Goal: Contribute content: Add original content to the website for others to see

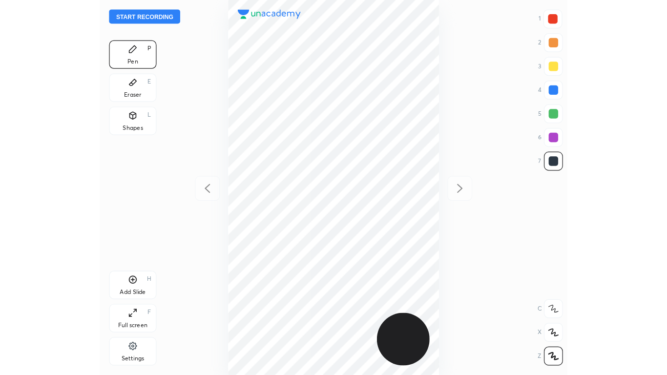
scroll to position [309, 229]
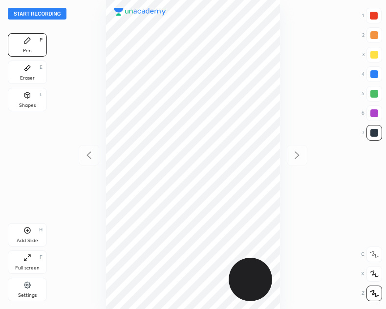
click at [33, 257] on div "Full screen F" at bounding box center [27, 261] width 39 height 23
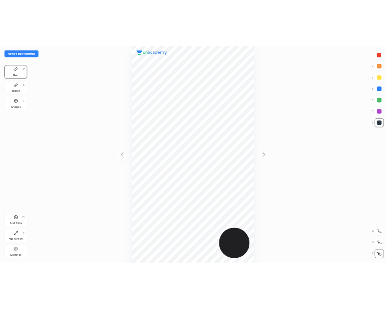
scroll to position [375, 511]
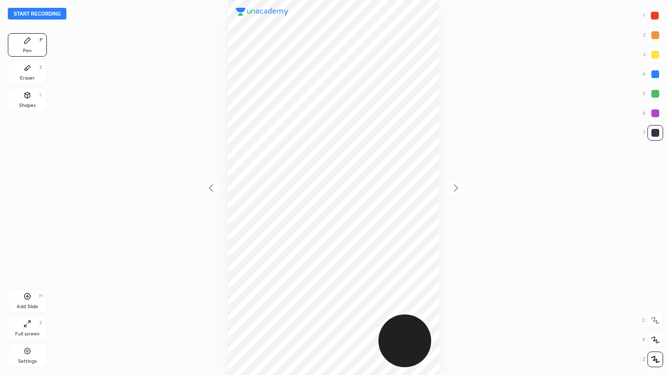
click at [28, 309] on icon at bounding box center [29, 322] width 2 height 2
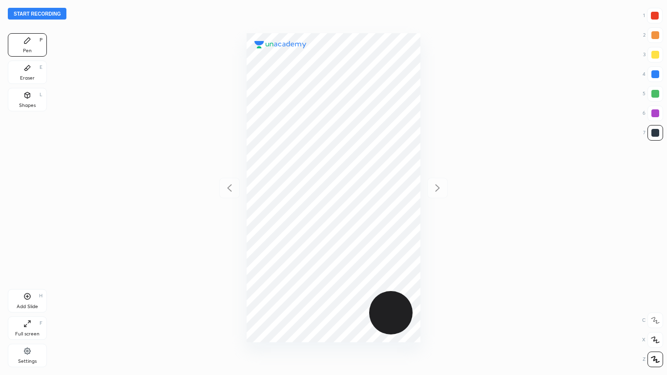
scroll to position [48518, 48597]
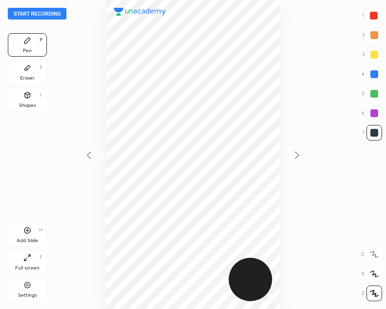
click at [28, 256] on icon at bounding box center [27, 258] width 8 height 8
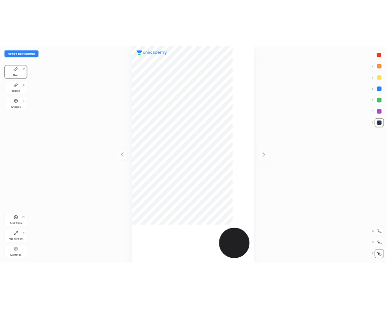
scroll to position [375, 511]
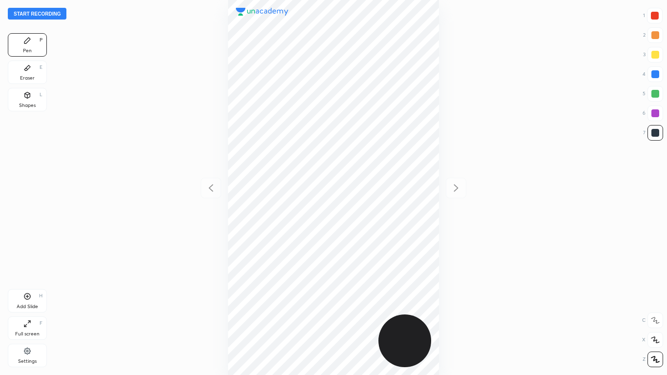
click at [30, 309] on icon at bounding box center [27, 324] width 8 height 8
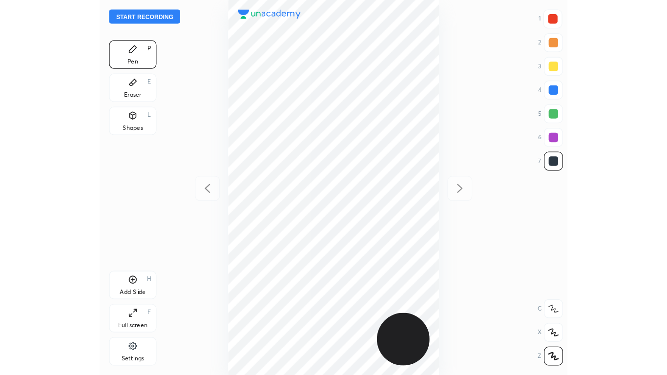
scroll to position [48518, 48597]
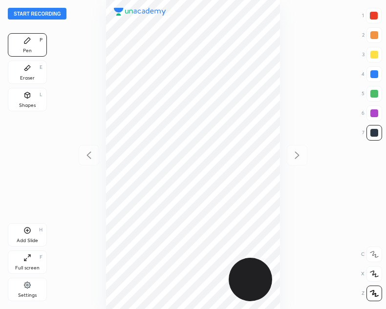
click at [28, 260] on icon at bounding box center [27, 258] width 8 height 8
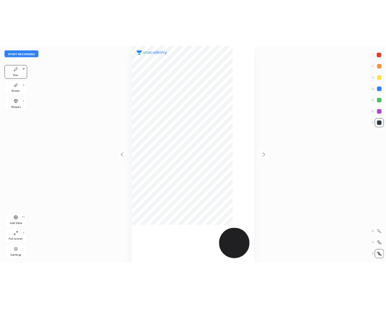
scroll to position [375, 511]
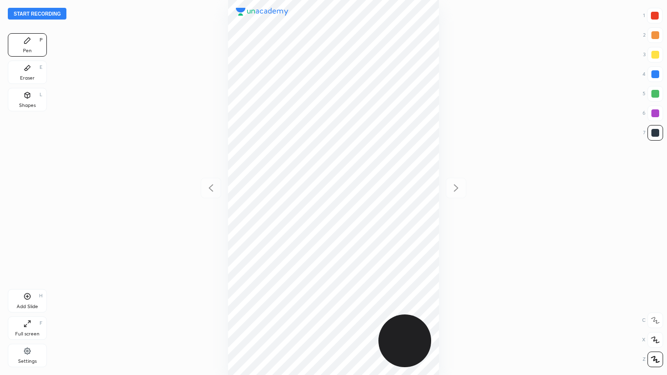
click at [29, 309] on icon at bounding box center [27, 324] width 8 height 8
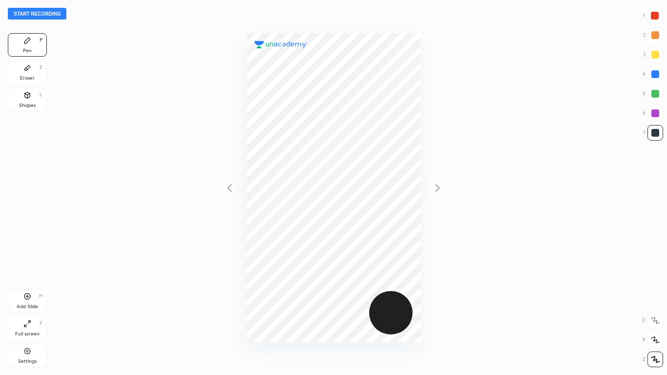
scroll to position [48518, 48597]
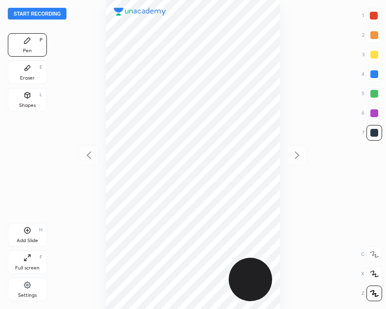
click at [29, 259] on icon at bounding box center [27, 258] width 8 height 8
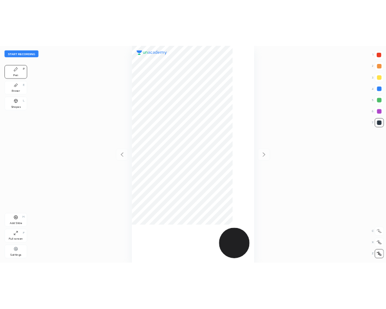
scroll to position [375, 511]
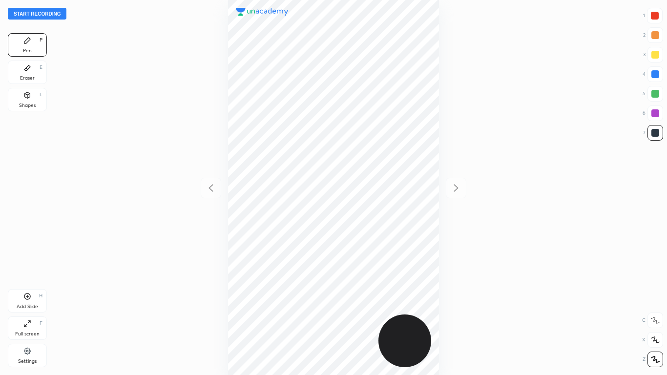
click at [28, 309] on icon at bounding box center [27, 324] width 8 height 8
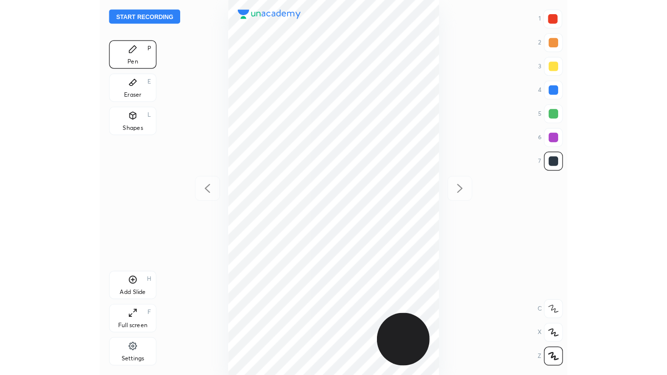
scroll to position [48518, 48597]
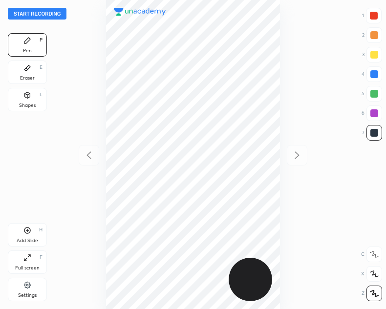
click at [26, 261] on icon at bounding box center [25, 260] width 2 height 2
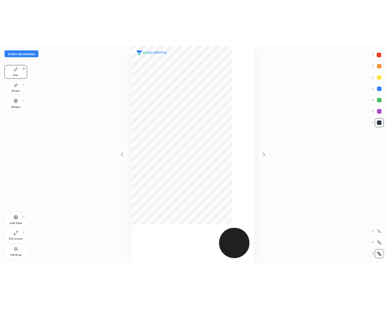
scroll to position [375, 511]
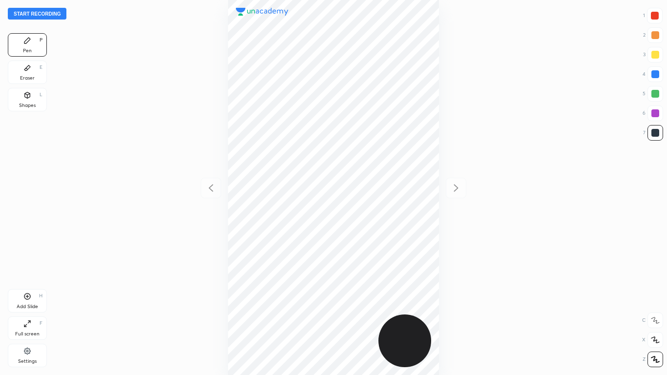
click at [27, 309] on div "Add Slide H Full screen F Settings" at bounding box center [27, 330] width 39 height 82
click at [26, 309] on icon at bounding box center [27, 324] width 8 height 8
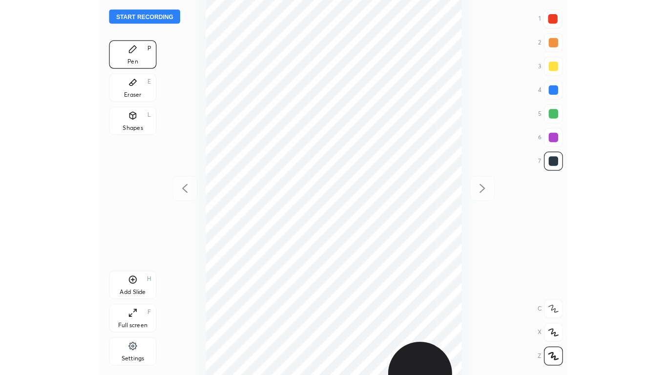
scroll to position [48518, 48597]
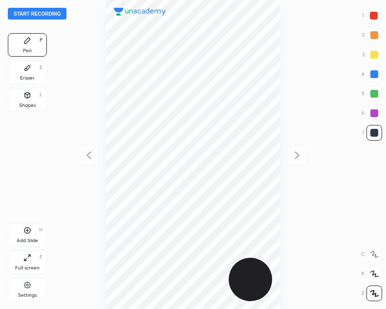
click at [25, 258] on icon at bounding box center [27, 258] width 8 height 8
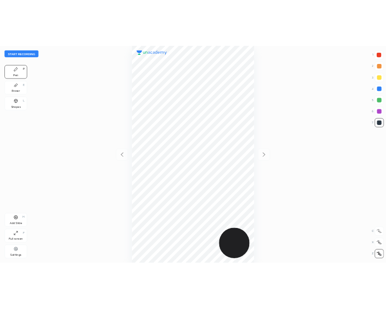
scroll to position [375, 511]
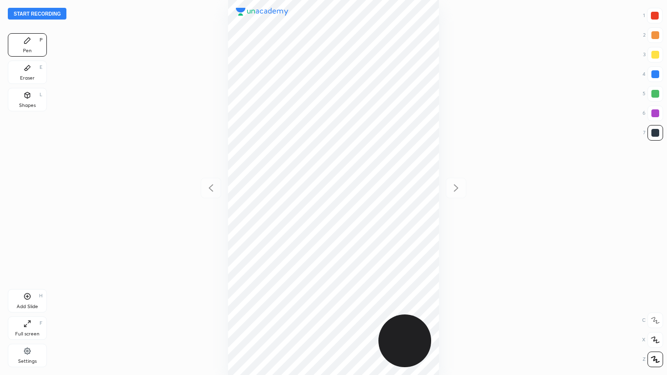
click at [26, 309] on icon at bounding box center [27, 324] width 8 height 8
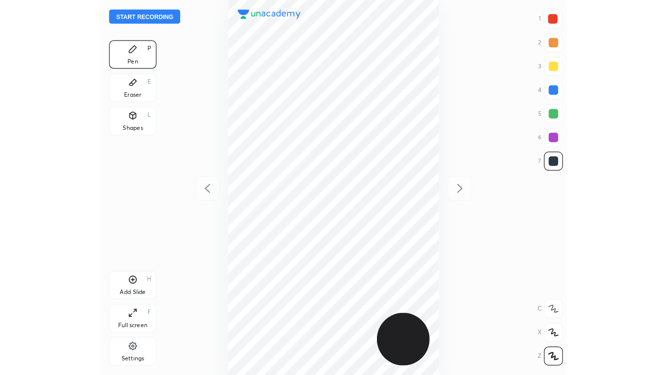
scroll to position [48518, 48597]
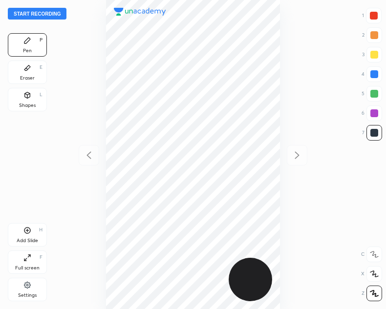
click at [29, 258] on icon at bounding box center [27, 258] width 8 height 8
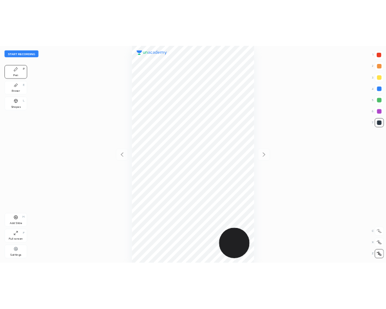
scroll to position [375, 511]
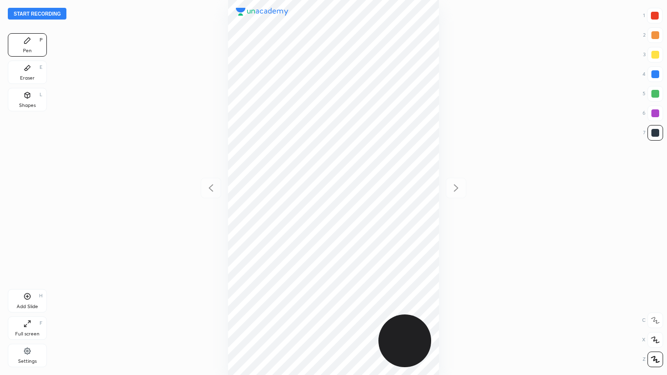
click at [32, 309] on div "Full screen F" at bounding box center [27, 327] width 39 height 23
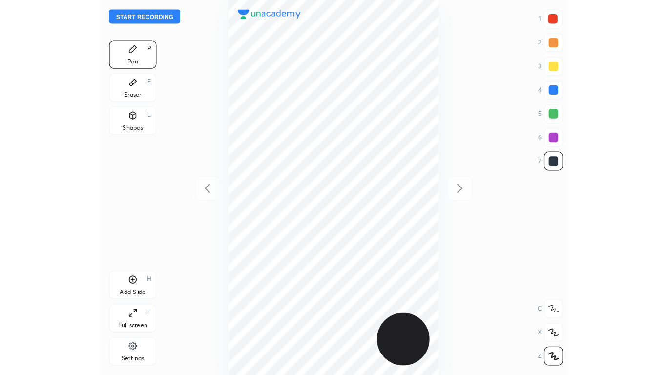
scroll to position [48518, 48597]
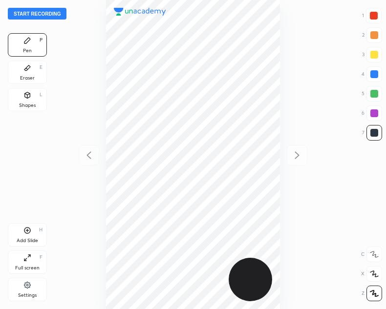
click at [27, 16] on button "Start recording" at bounding box center [37, 14] width 59 height 12
click at [25, 263] on div "Full screen F" at bounding box center [27, 261] width 39 height 23
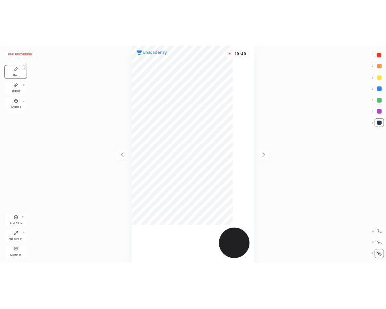
scroll to position [375, 511]
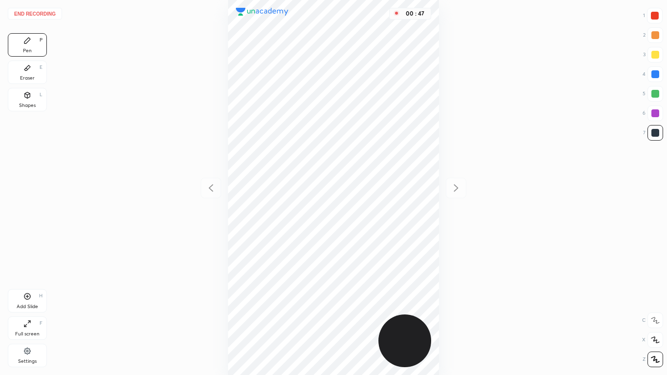
click at [31, 95] on icon at bounding box center [27, 95] width 8 height 8
click at [385, 309] on icon at bounding box center [654, 359] width 7 height 7
click at [33, 300] on div "Add Slide H" at bounding box center [27, 300] width 39 height 23
click at [37, 42] on div "Pen P" at bounding box center [27, 44] width 39 height 23
click at [385, 133] on div at bounding box center [655, 133] width 8 height 8
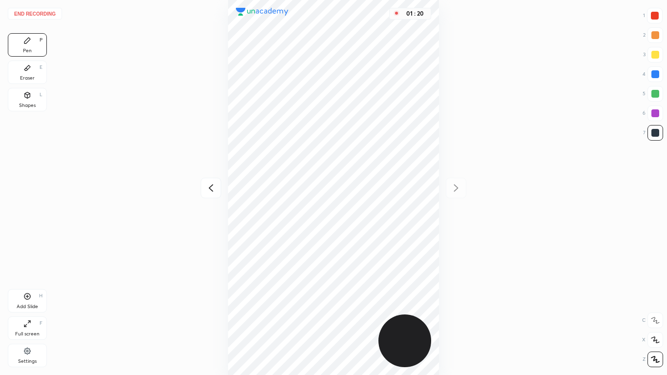
click at [33, 309] on div "Full screen F" at bounding box center [27, 327] width 39 height 23
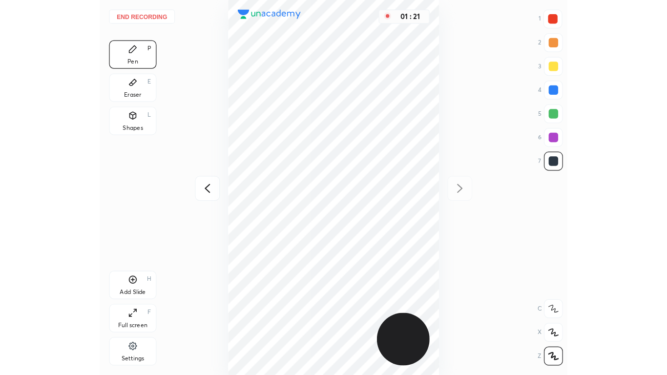
scroll to position [48518, 48597]
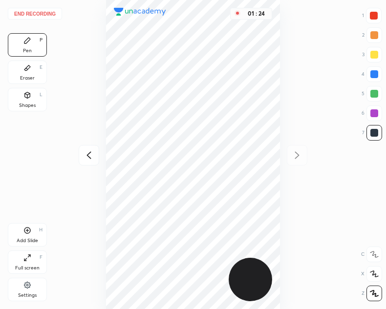
click at [22, 99] on div "Shapes L" at bounding box center [27, 99] width 39 height 23
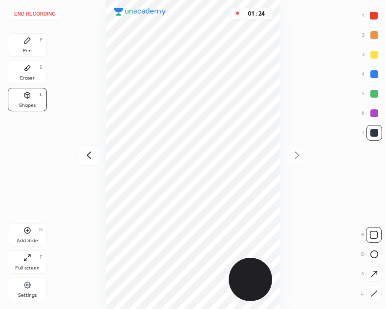
click at [374, 294] on icon at bounding box center [373, 293] width 7 height 7
click at [42, 46] on div "Pen P" at bounding box center [27, 44] width 39 height 23
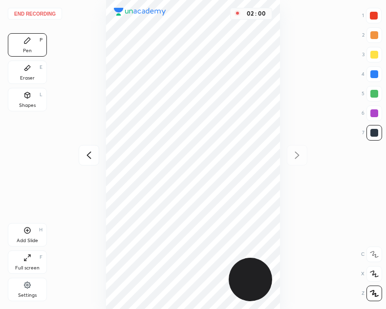
click at [26, 262] on div "Full screen F" at bounding box center [27, 261] width 39 height 23
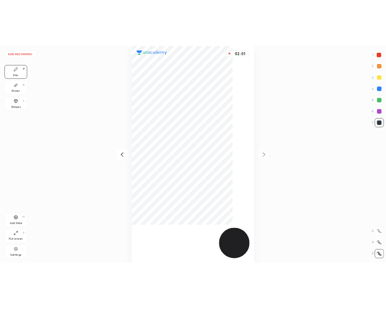
scroll to position [375, 511]
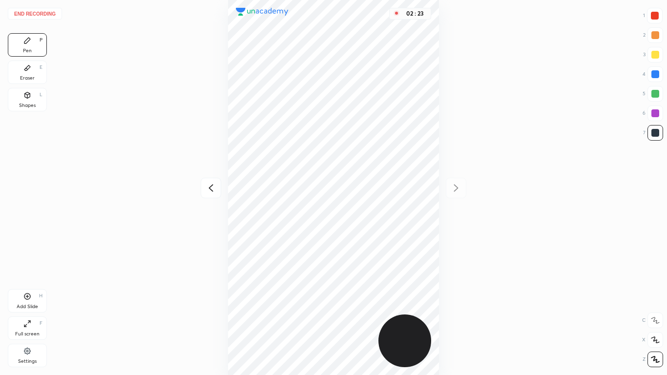
click at [18, 105] on div "Shapes L" at bounding box center [27, 99] width 39 height 23
click at [33, 48] on div "Pen P" at bounding box center [27, 44] width 39 height 23
click at [28, 309] on icon at bounding box center [27, 324] width 8 height 8
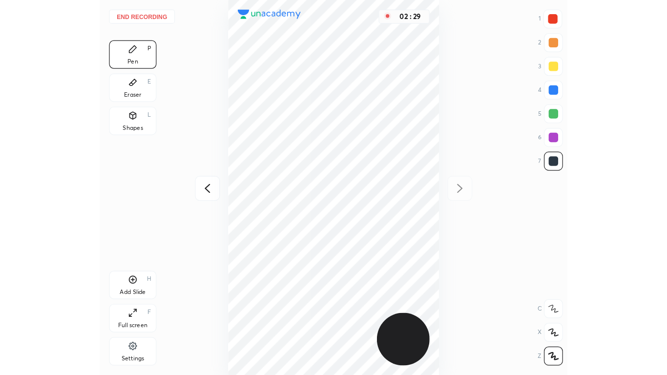
scroll to position [48518, 48597]
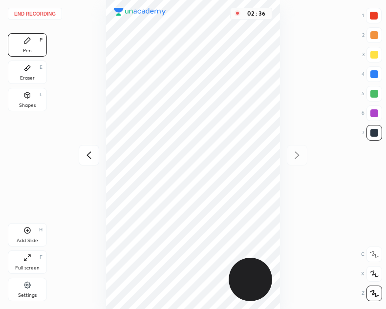
click at [29, 233] on icon at bounding box center [27, 231] width 8 height 8
click at [84, 157] on icon at bounding box center [89, 155] width 12 height 12
click at [292, 154] on icon at bounding box center [297, 155] width 12 height 12
click at [83, 157] on icon at bounding box center [89, 155] width 12 height 12
click at [298, 150] on icon at bounding box center [297, 155] width 12 height 12
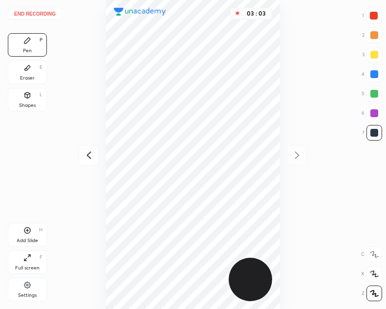
click at [88, 156] on icon at bounding box center [88, 154] width 4 height 7
click at [302, 153] on icon at bounding box center [297, 155] width 12 height 12
click at [86, 157] on icon at bounding box center [89, 155] width 12 height 12
click at [298, 156] on icon at bounding box center [297, 155] width 12 height 12
click at [22, 242] on div "Add Slide" at bounding box center [27, 240] width 21 height 5
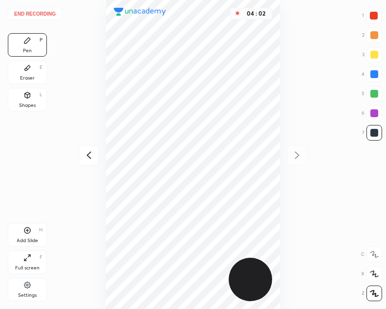
click at [24, 261] on icon at bounding box center [27, 258] width 8 height 8
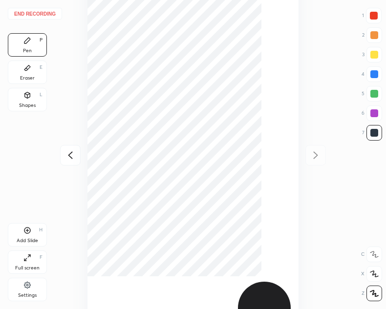
scroll to position [375, 511]
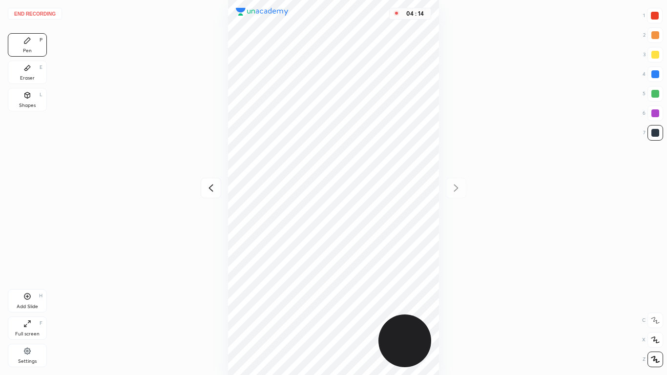
click at [211, 187] on icon at bounding box center [211, 188] width 12 height 12
click at [385, 189] on icon at bounding box center [456, 188] width 12 height 12
click at [385, 117] on div "04 : 26" at bounding box center [333, 187] width 511 height 375
click at [209, 190] on icon at bounding box center [211, 188] width 12 height 12
click at [209, 188] on icon at bounding box center [211, 188] width 4 height 7
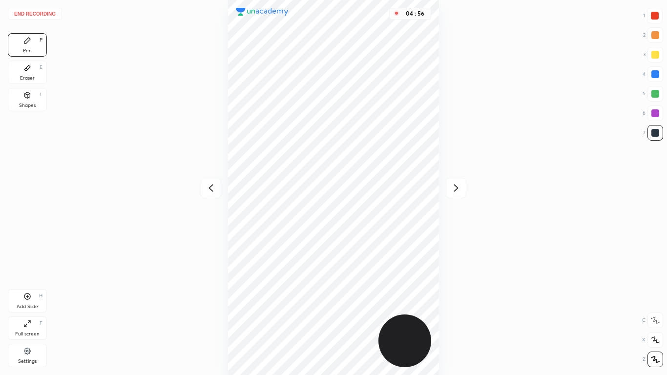
click at [210, 187] on icon at bounding box center [211, 188] width 4 height 7
click at [385, 190] on icon at bounding box center [456, 188] width 12 height 12
click at [385, 187] on icon at bounding box center [456, 188] width 12 height 12
click at [28, 304] on div "Add Slide" at bounding box center [27, 306] width 21 height 5
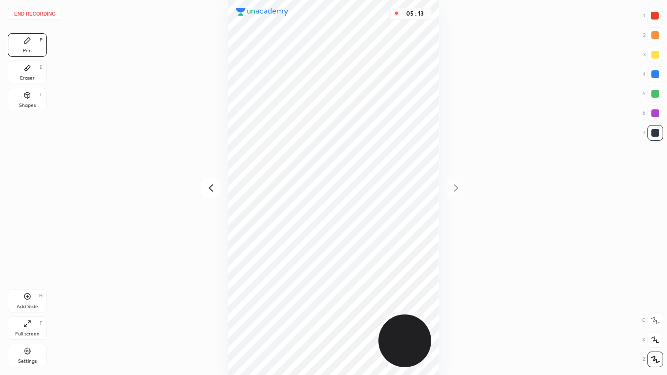
click at [25, 309] on icon at bounding box center [27, 324] width 8 height 8
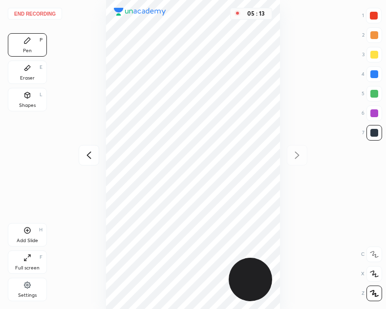
scroll to position [48518, 48597]
click at [81, 157] on div at bounding box center [89, 155] width 21 height 21
click at [297, 153] on icon at bounding box center [297, 154] width 4 height 7
click at [86, 156] on icon at bounding box center [89, 155] width 12 height 12
click at [84, 158] on icon at bounding box center [89, 155] width 12 height 12
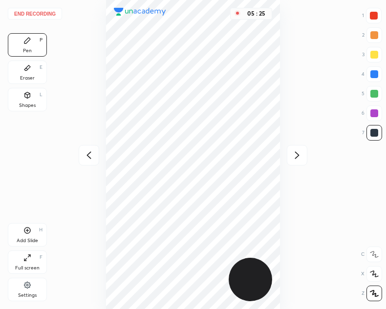
click at [83, 162] on div at bounding box center [89, 155] width 21 height 21
click at [296, 155] on icon at bounding box center [297, 155] width 12 height 12
click at [296, 153] on icon at bounding box center [297, 155] width 12 height 12
click at [295, 154] on icon at bounding box center [297, 155] width 12 height 12
click at [37, 16] on button "End recording" at bounding box center [35, 14] width 54 height 12
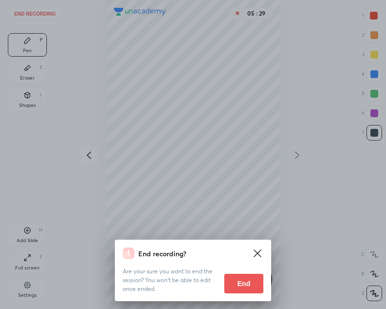
click at [241, 284] on button "End" at bounding box center [243, 284] width 39 height 20
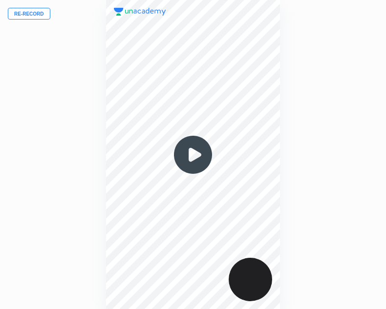
click at [194, 150] on img at bounding box center [192, 154] width 47 height 47
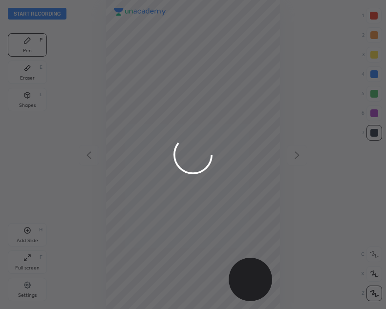
scroll to position [309, 229]
